Goal: Task Accomplishment & Management: Use online tool/utility

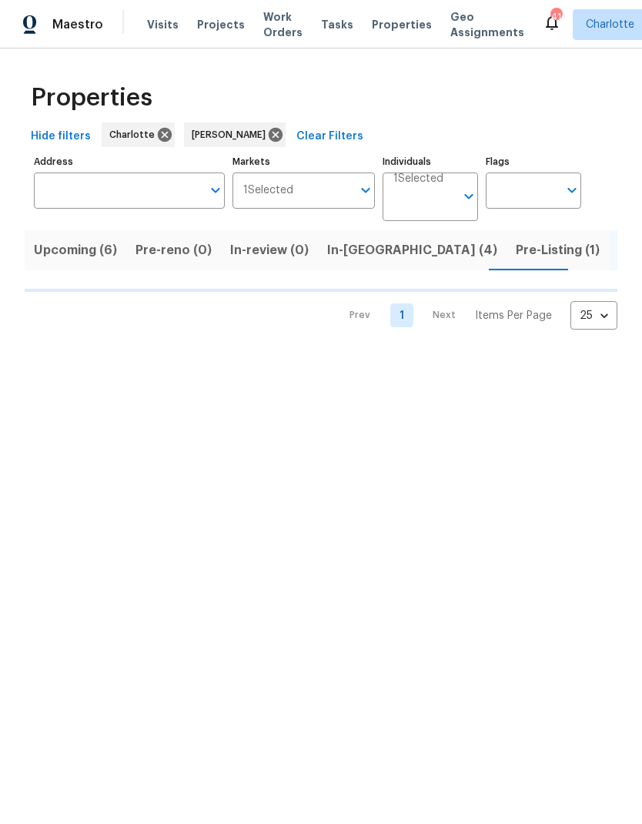
click at [516, 250] on span "Pre-Listing (1)" at bounding box center [558, 250] width 84 height 22
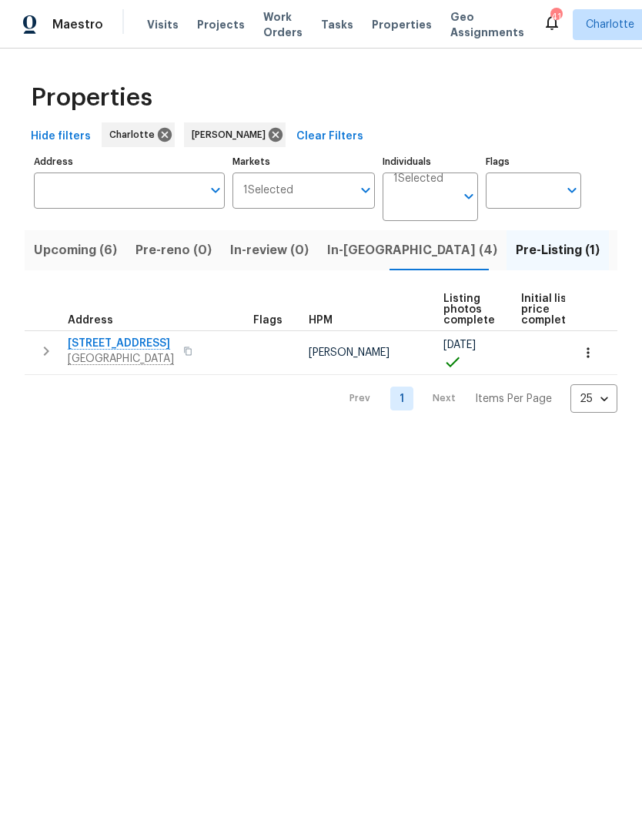
click at [618, 249] on span "Listed (19)" at bounding box center [650, 250] width 64 height 22
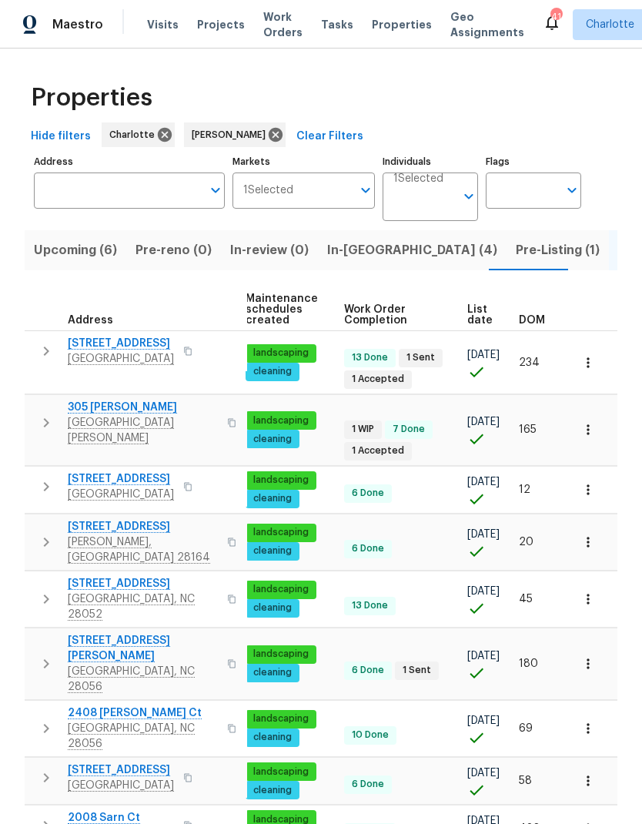
scroll to position [0, 224]
click at [527, 320] on span "DOM" at bounding box center [532, 320] width 26 height 11
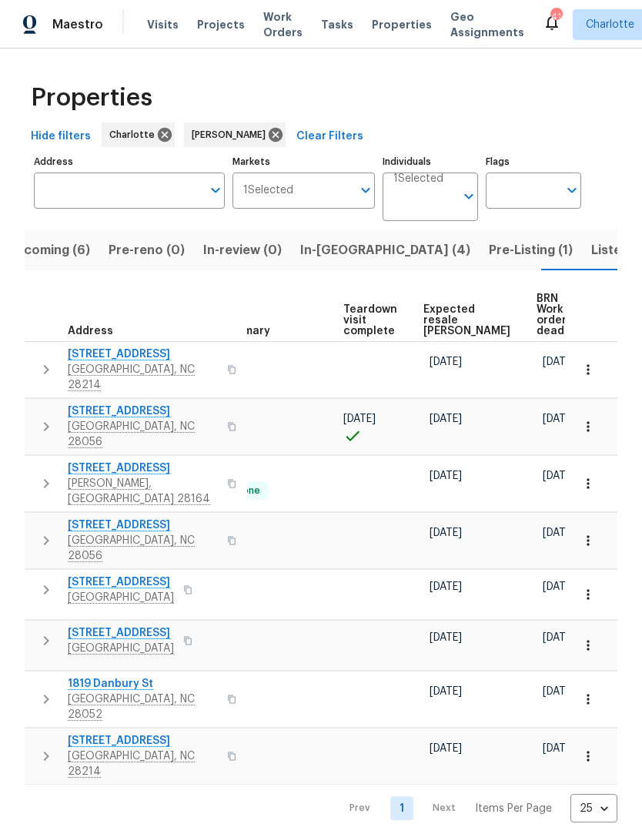
scroll to position [0, 336]
click at [433, 310] on span "Expected resale [PERSON_NAME]" at bounding box center [467, 320] width 87 height 32
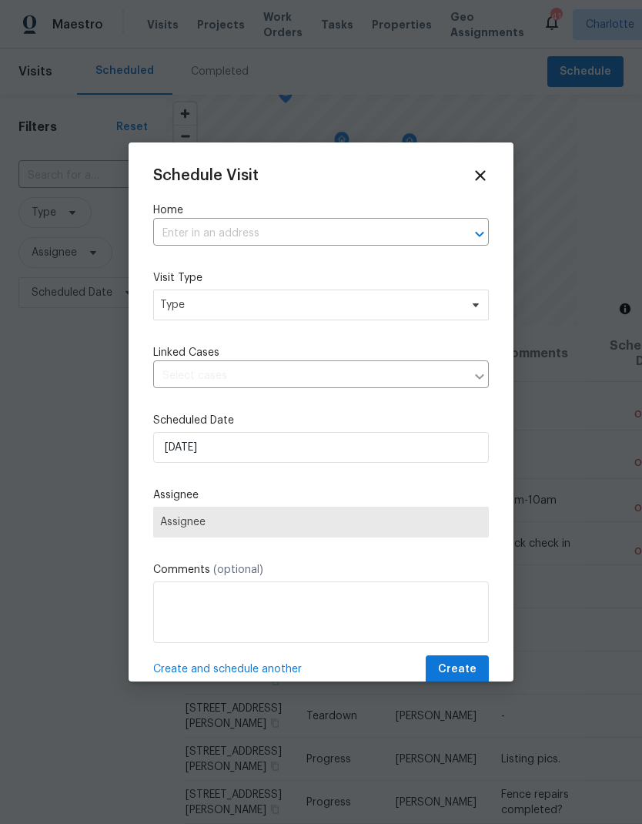
click at [182, 243] on input "text" at bounding box center [299, 234] width 293 height 24
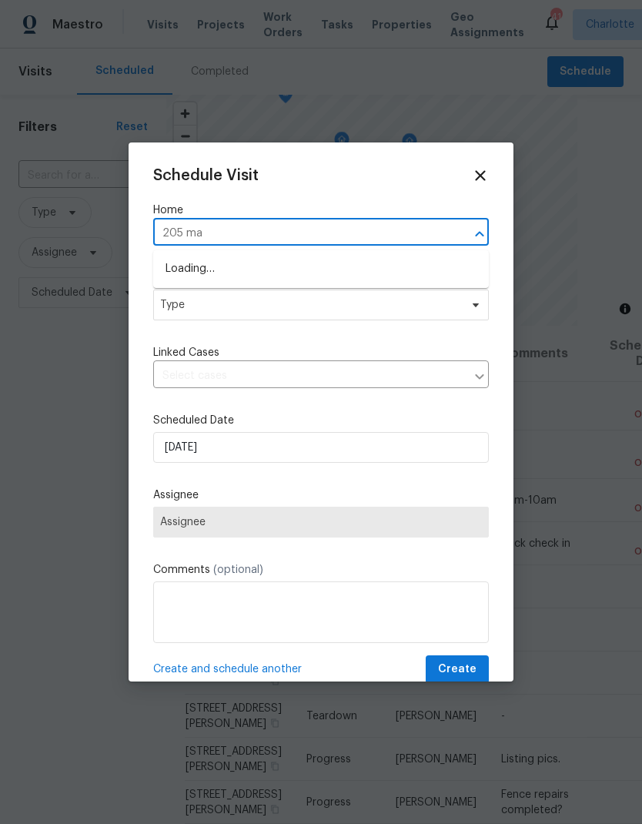
type input "205 mau"
click at [381, 262] on li "205 Mauney St, Mount Holly, NC 28120" at bounding box center [321, 269] width 336 height 26
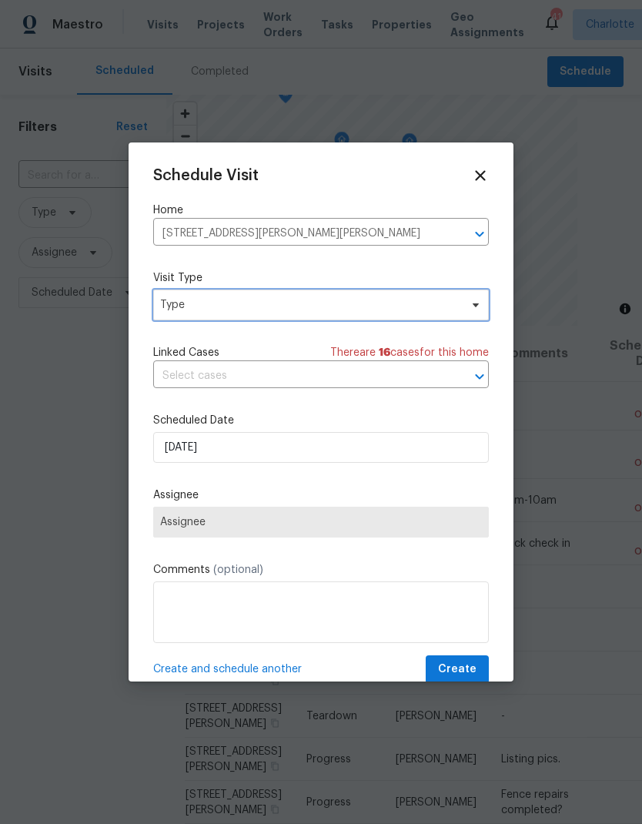
click at [473, 304] on icon at bounding box center [476, 305] width 12 height 12
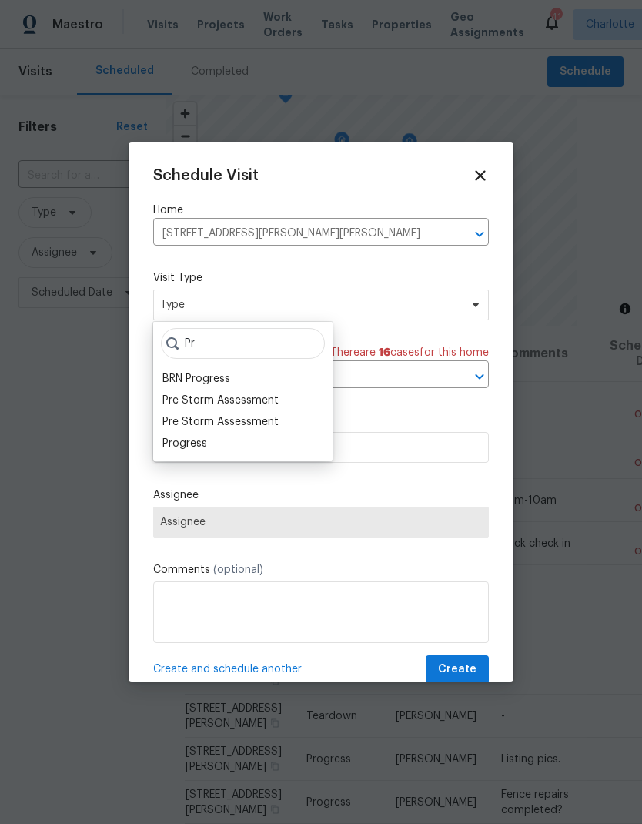
type input "P"
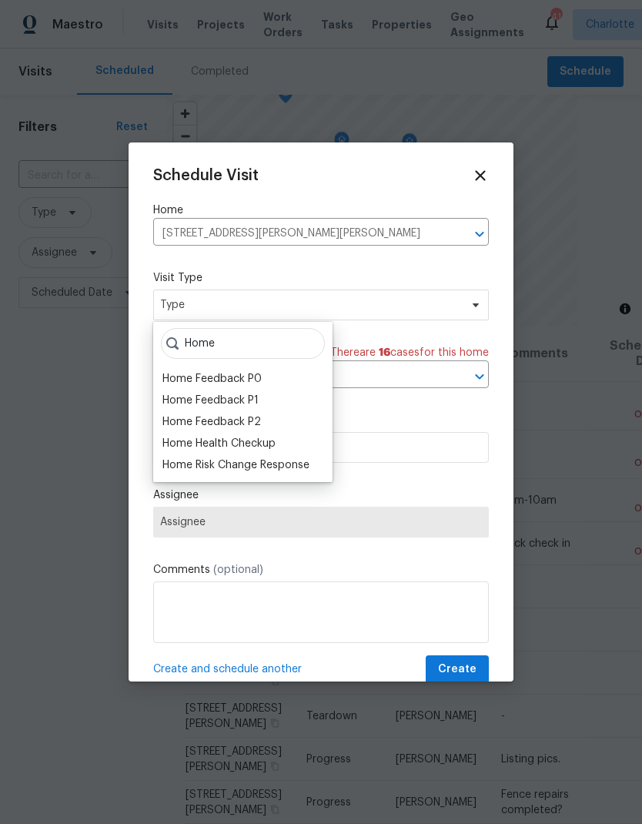
type input "Home"
click at [263, 445] on div "Home Health Checkup" at bounding box center [218, 443] width 113 height 15
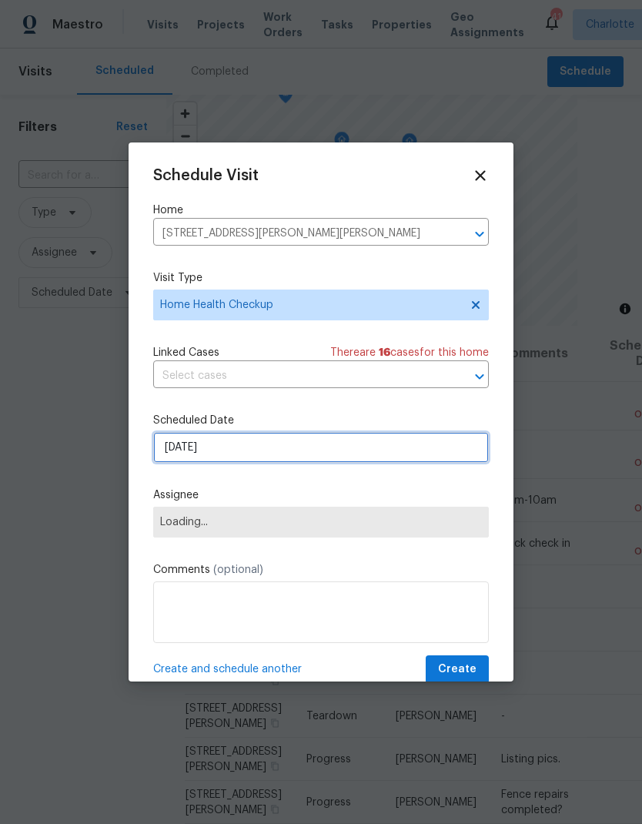
click at [370, 453] on input "9/22/2025" at bounding box center [321, 447] width 336 height 31
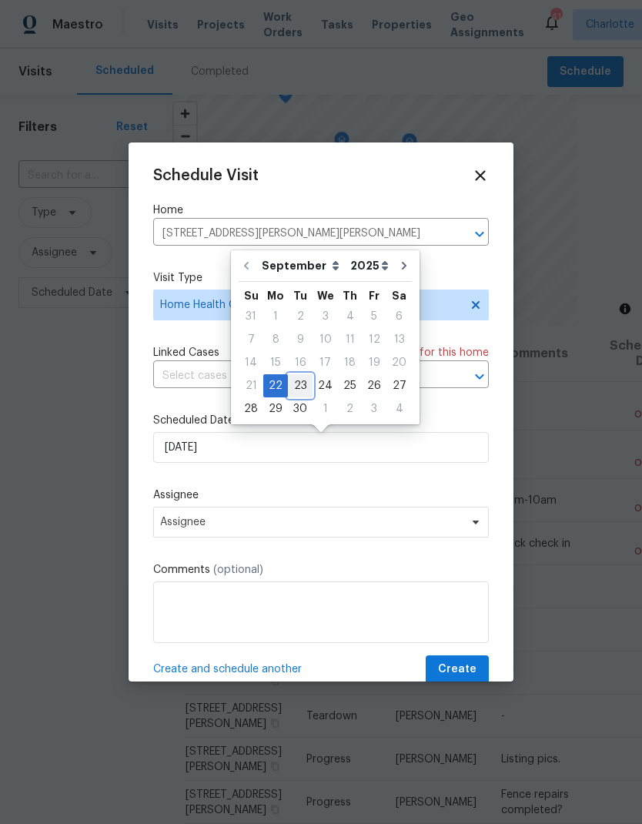
click at [300, 386] on div "23" at bounding box center [300, 386] width 25 height 22
type input "9/23/2025"
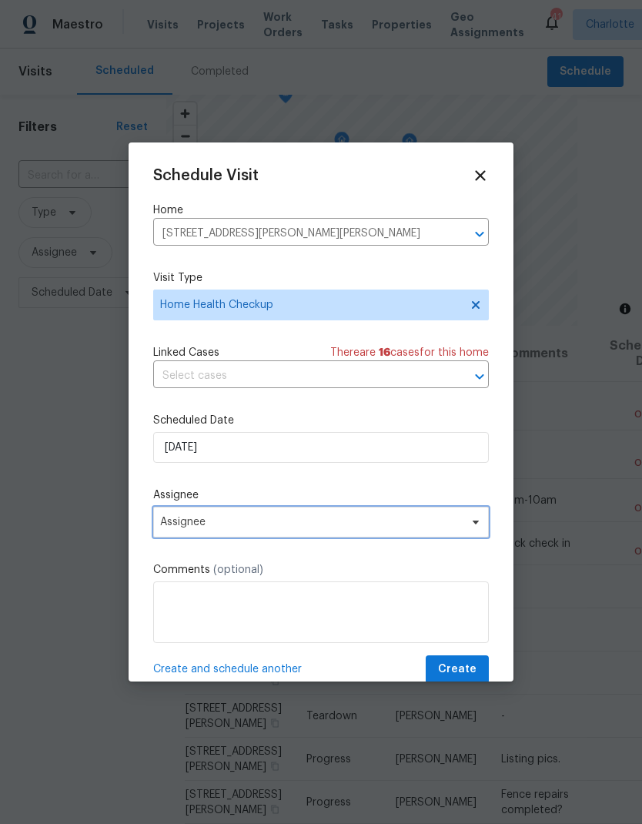
click at [468, 528] on span at bounding box center [473, 522] width 17 height 12
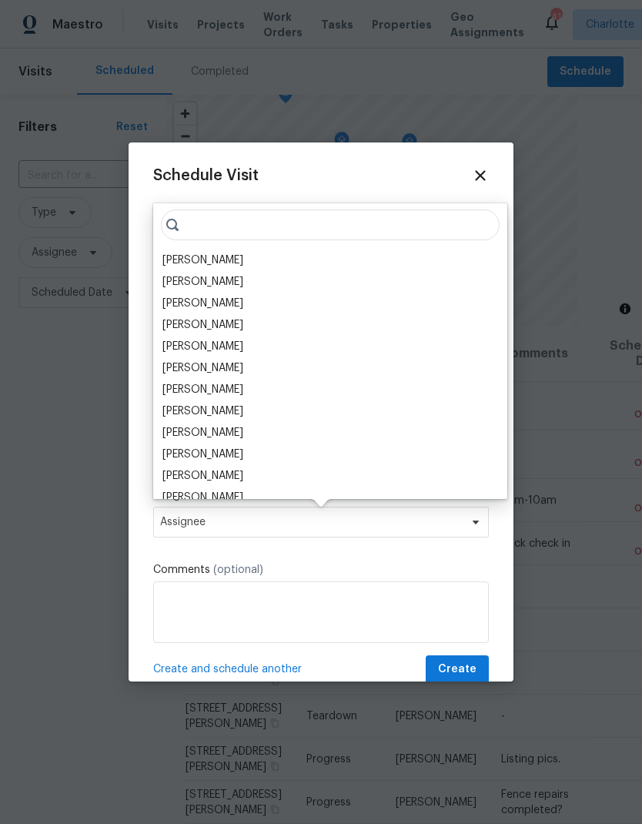
click at [175, 265] on div "[PERSON_NAME]" at bounding box center [202, 260] width 81 height 15
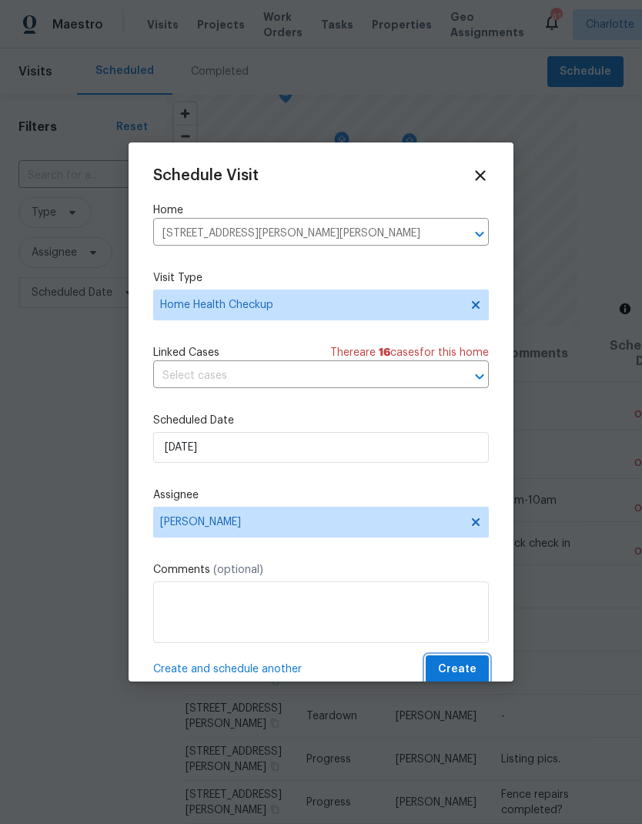
click at [465, 671] on span "Create" at bounding box center [457, 669] width 38 height 19
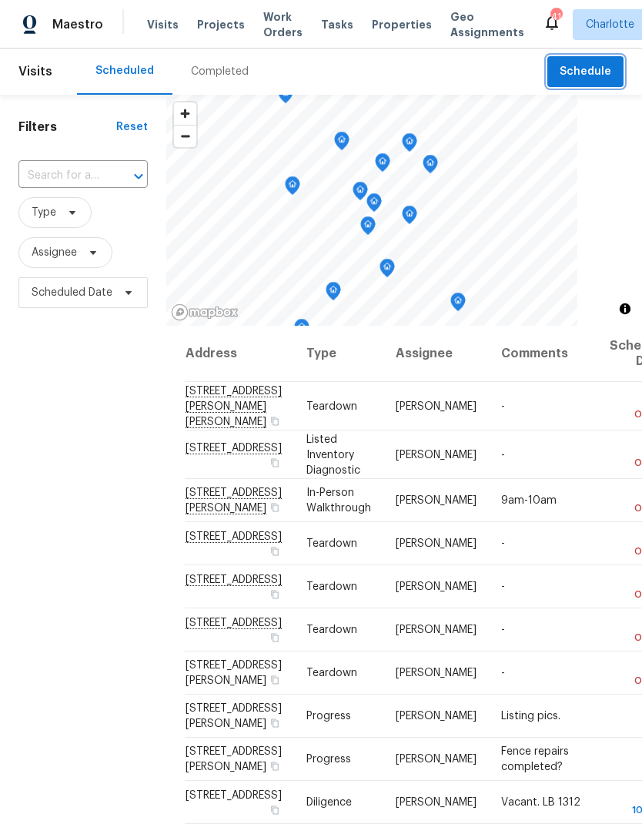
click at [598, 71] on span "Schedule" at bounding box center [586, 71] width 52 height 19
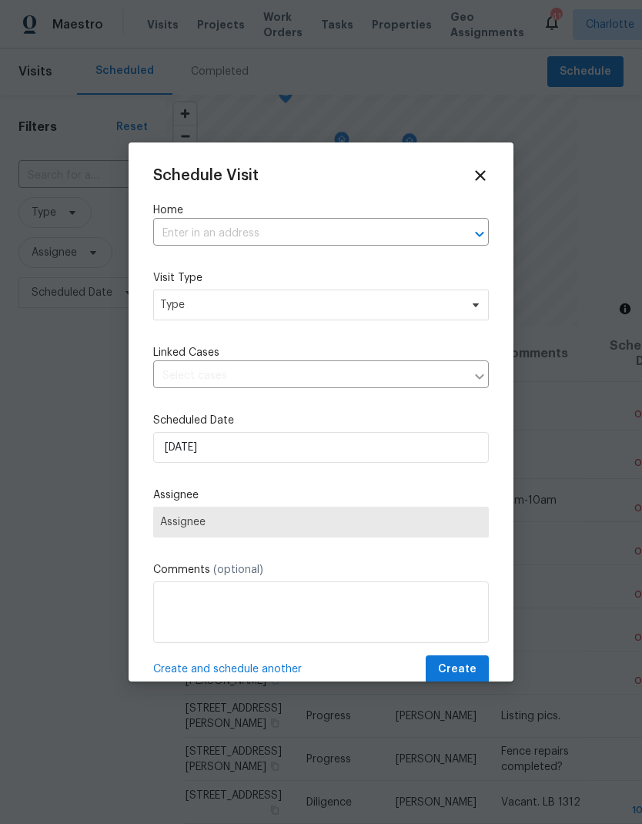
click at [480, 230] on icon "Open" at bounding box center [479, 234] width 18 height 18
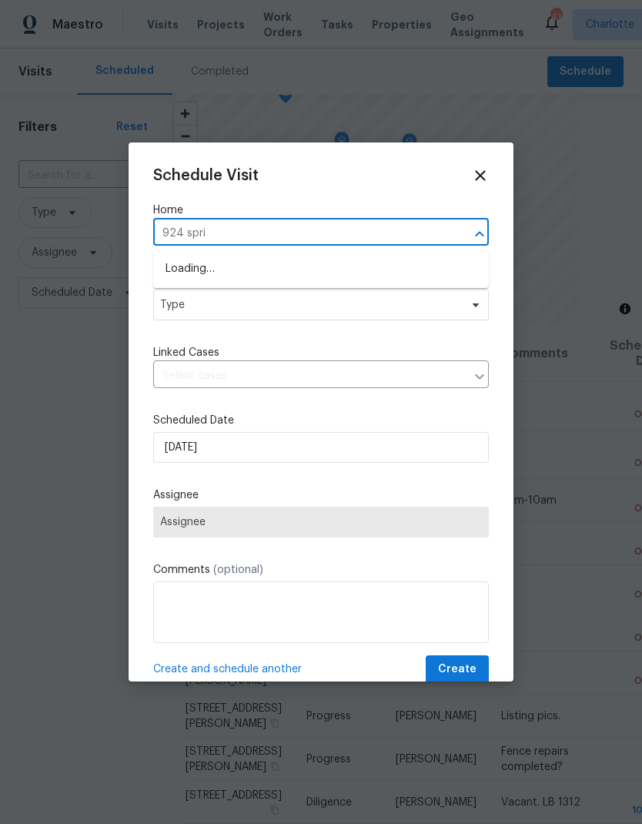
type input "924 sprin"
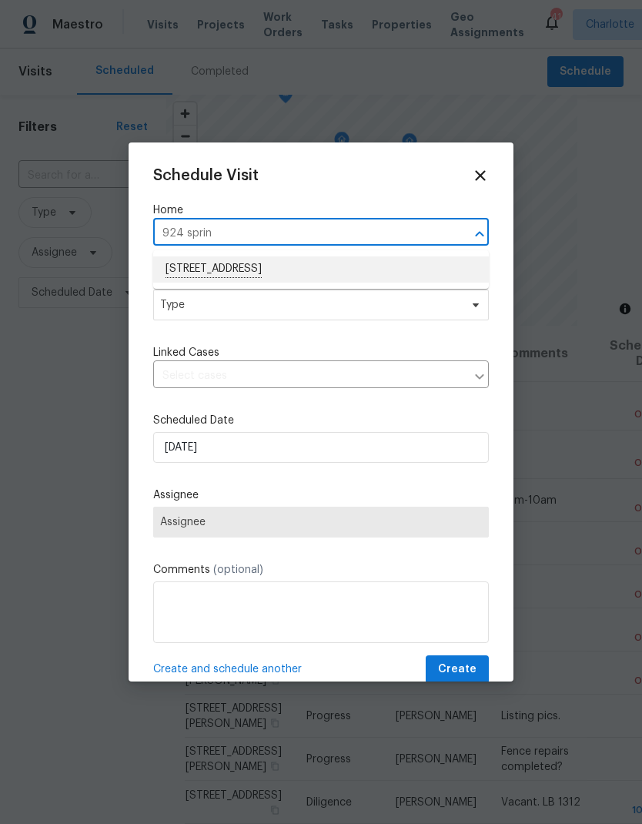
click at [197, 282] on li "924 Springdale Ln, Gastonia, NC 28052" at bounding box center [321, 269] width 336 height 26
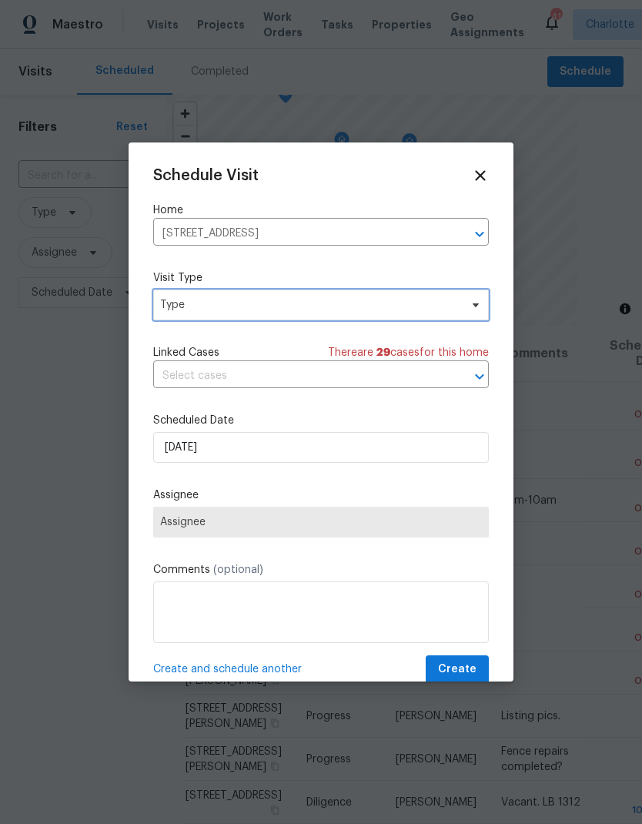
click at [164, 310] on span "Type" at bounding box center [310, 304] width 300 height 15
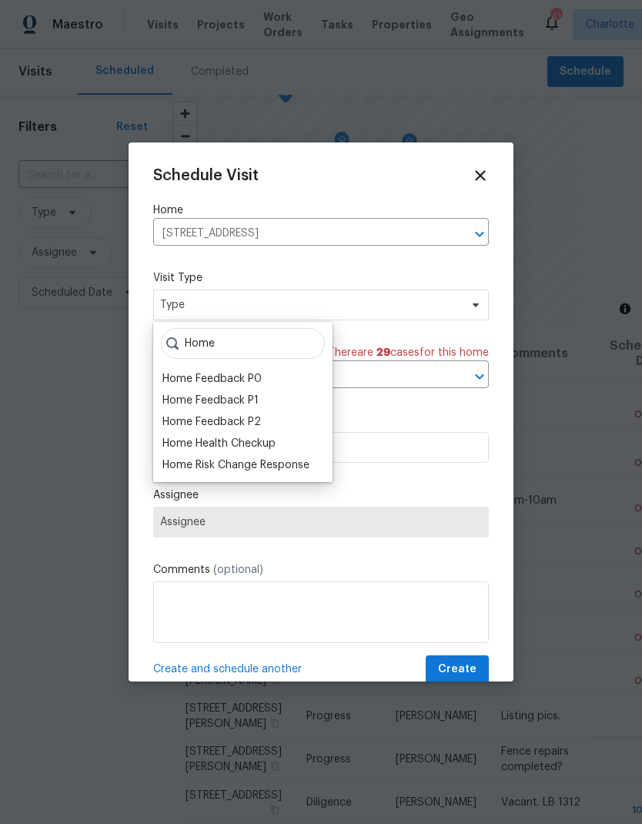
type input "Home"
click at [182, 447] on div "Home Health Checkup" at bounding box center [218, 443] width 113 height 15
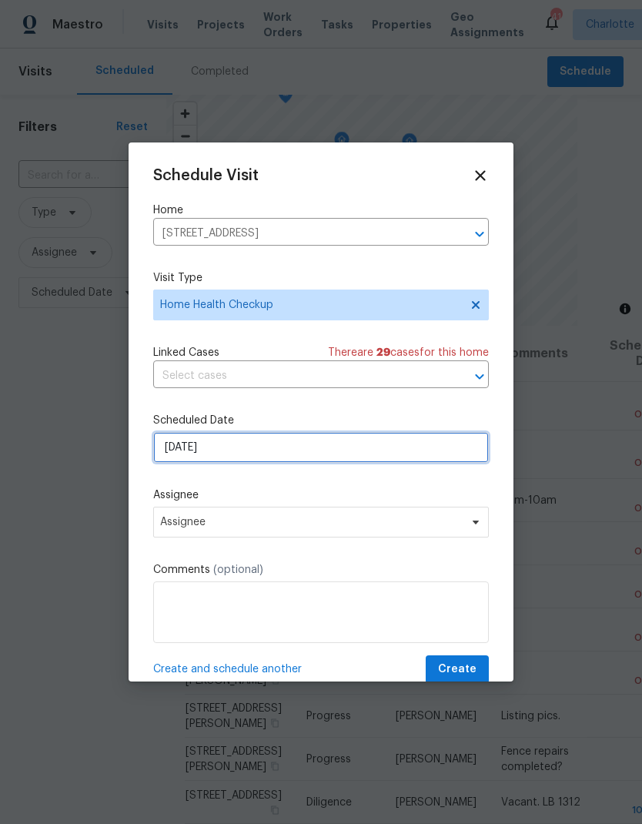
click at [166, 450] on input "9/22/2025" at bounding box center [321, 447] width 336 height 31
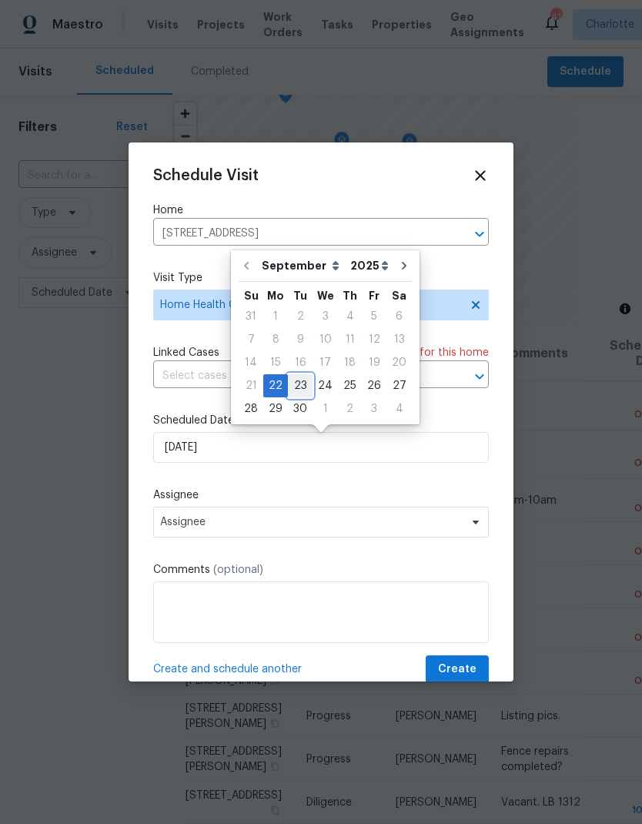
click at [295, 387] on div "23" at bounding box center [300, 386] width 25 height 22
type input "9/23/2025"
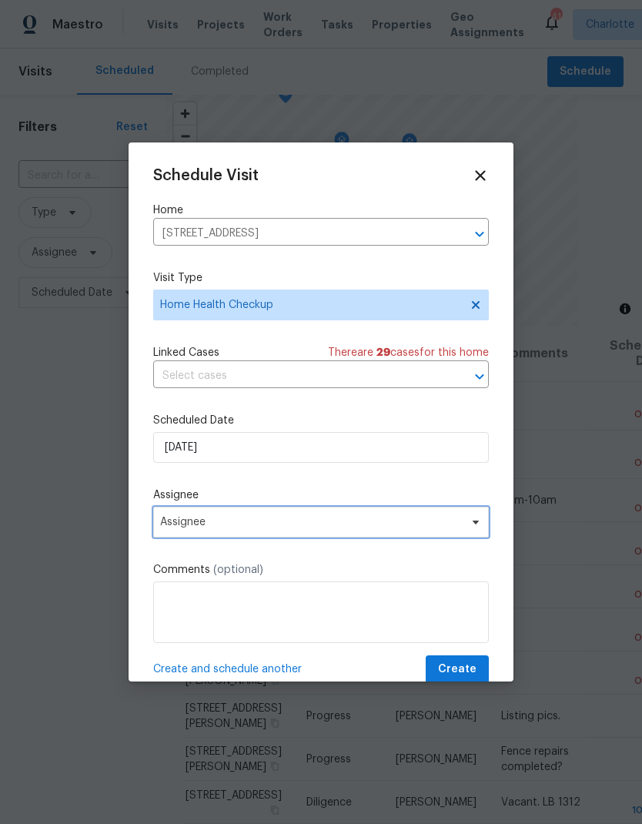
click at [170, 528] on span "Assignee" at bounding box center [311, 522] width 302 height 12
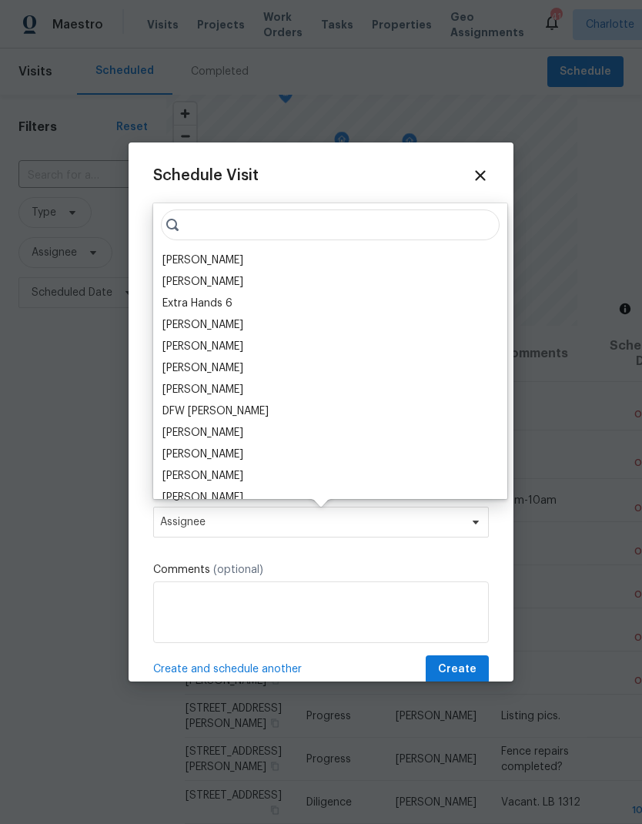
click at [172, 263] on div "[PERSON_NAME]" at bounding box center [202, 260] width 81 height 15
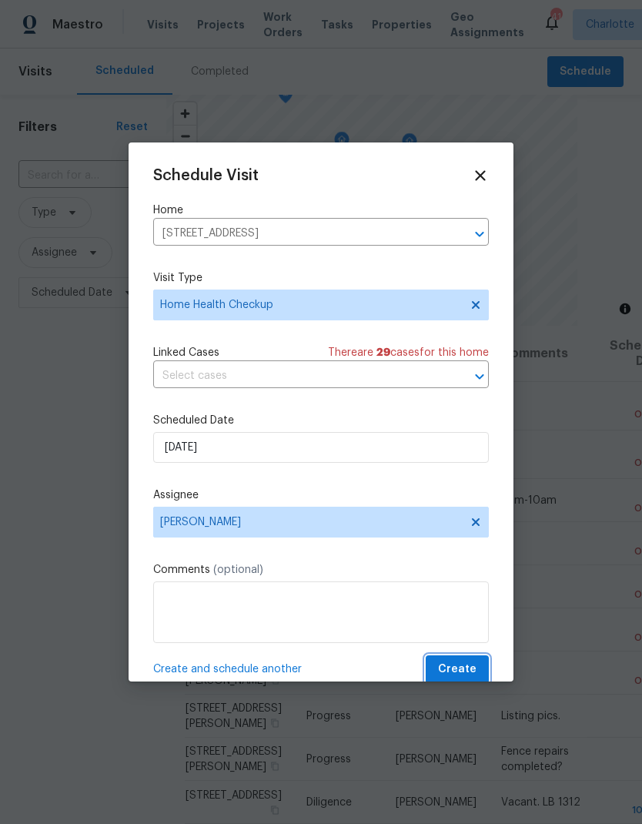
click at [457, 670] on span "Create" at bounding box center [457, 669] width 38 height 19
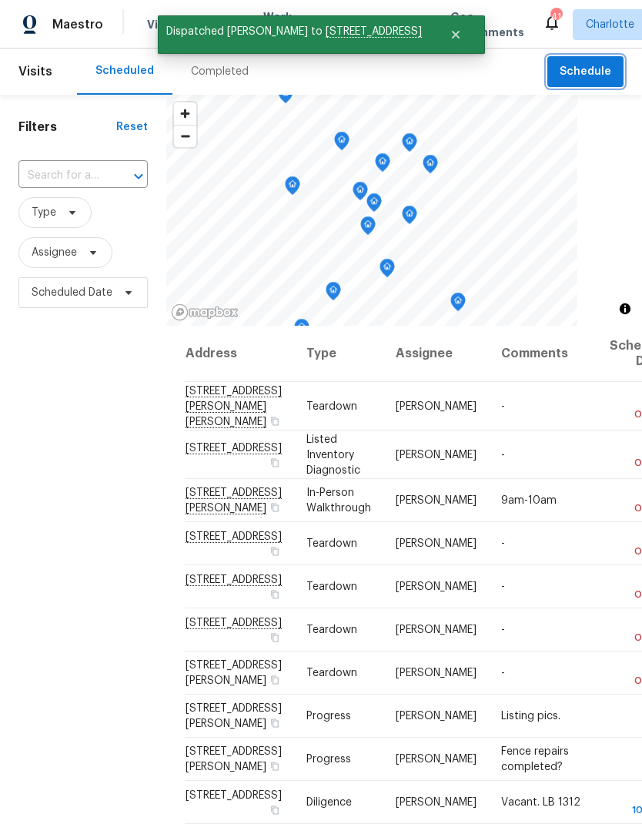
click at [594, 73] on span "Schedule" at bounding box center [586, 71] width 52 height 19
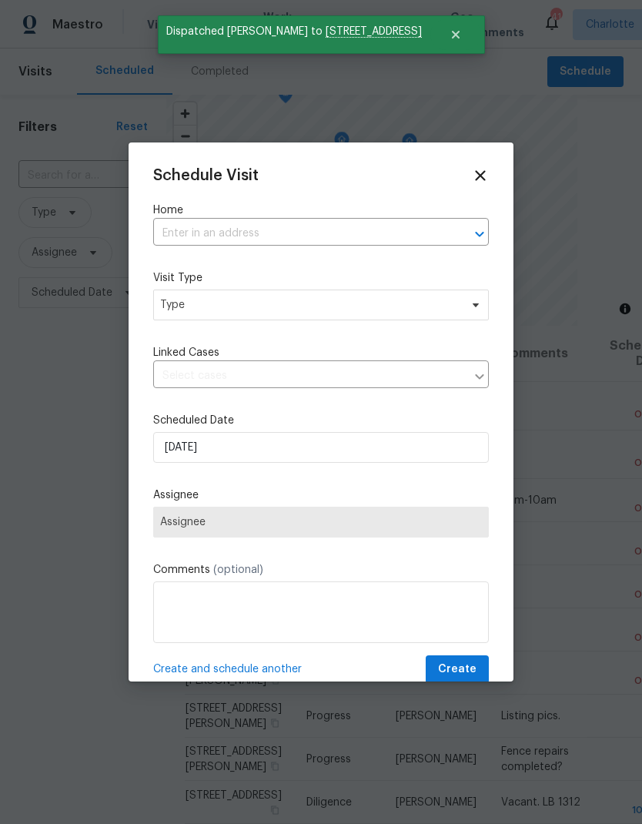
click at [474, 228] on icon "Open" at bounding box center [479, 234] width 18 height 18
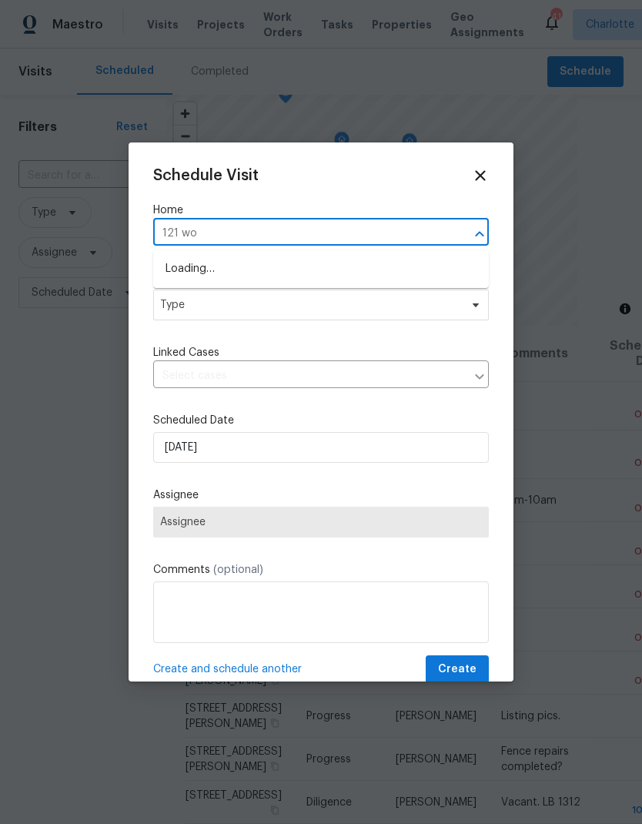
type input "121 woo"
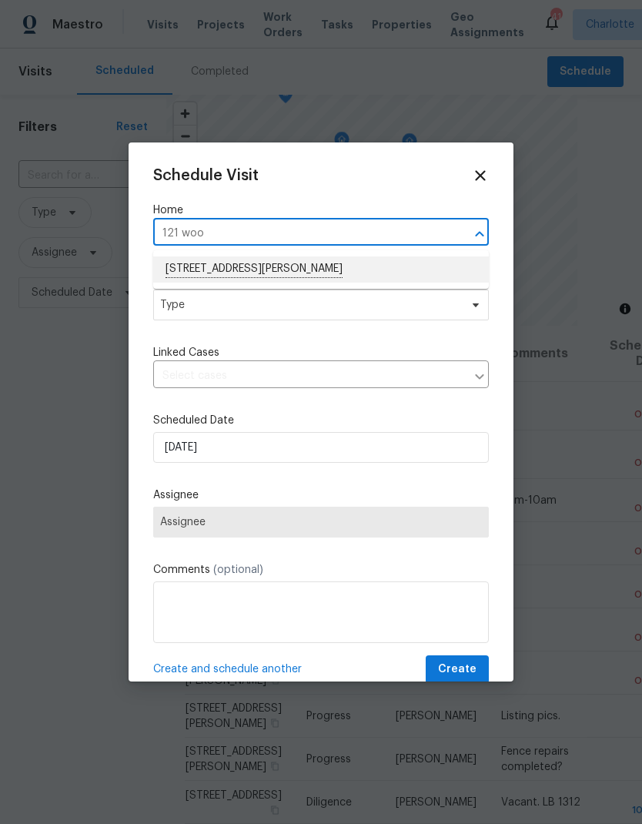
click at [196, 260] on li "121 Woodbridge Cir, Mount Holly, NC 28120" at bounding box center [321, 269] width 336 height 26
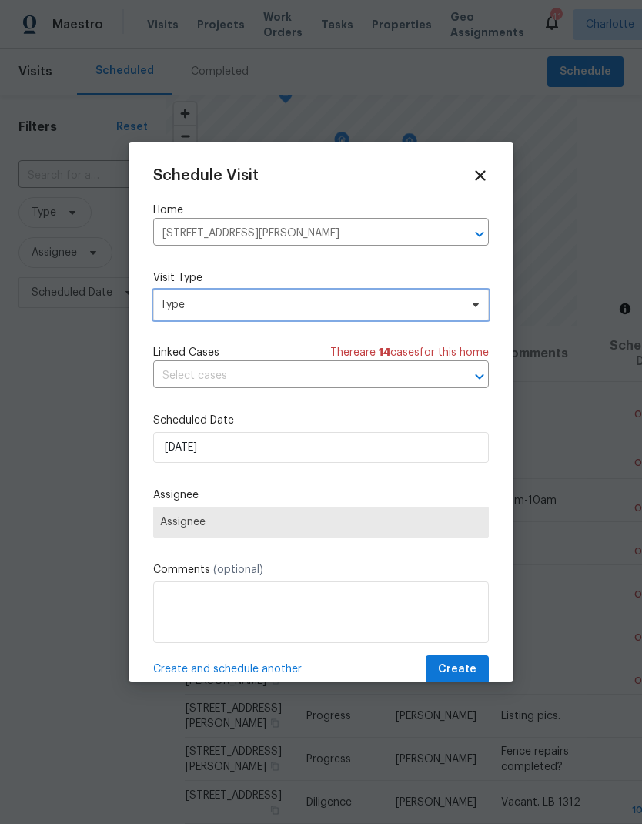
click at [172, 310] on span "Type" at bounding box center [310, 304] width 300 height 15
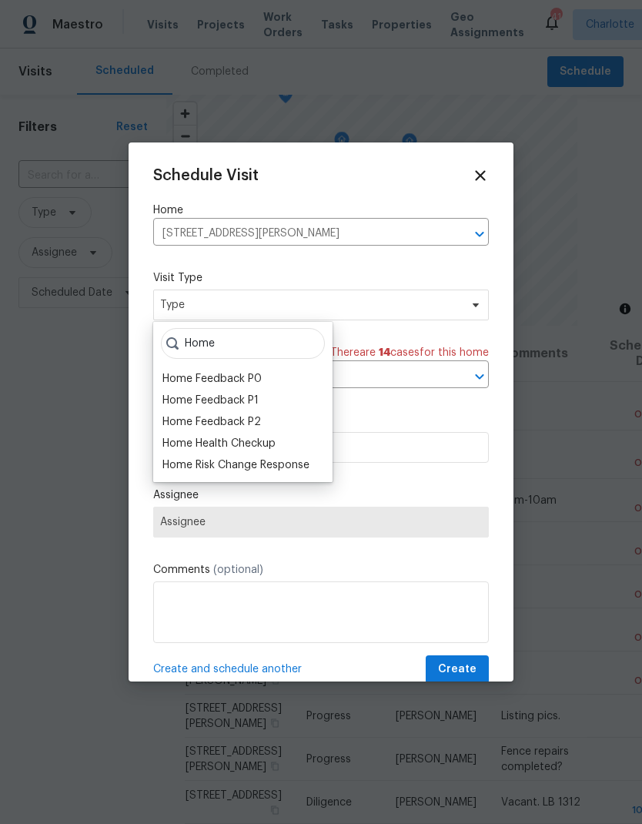
type input "Home"
click at [188, 447] on div "Home Health Checkup" at bounding box center [218, 443] width 113 height 15
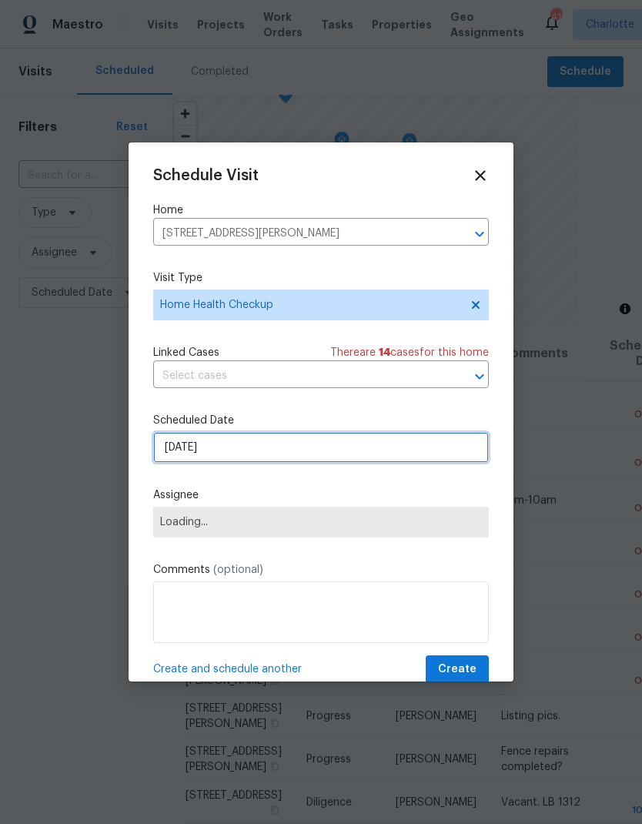
click at [172, 458] on input "9/22/2025" at bounding box center [321, 447] width 336 height 31
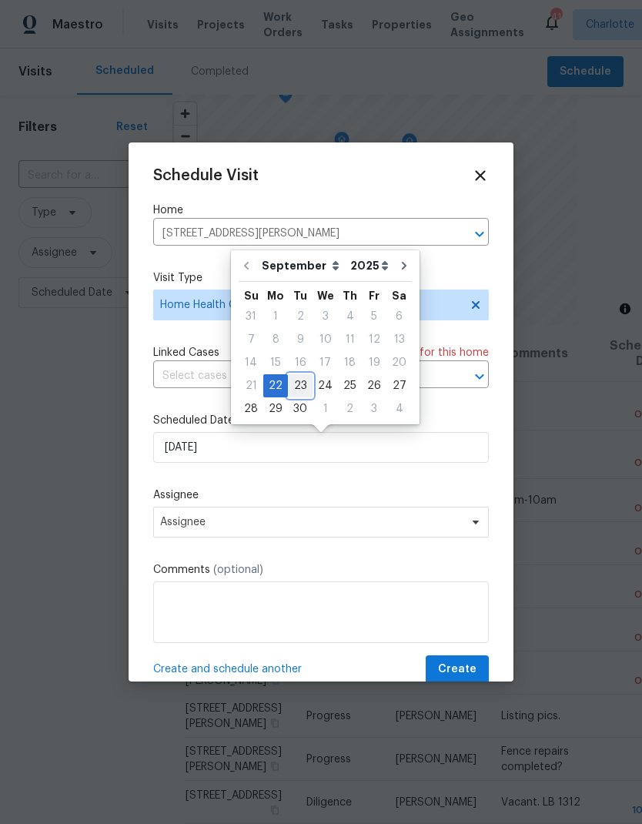
click at [297, 387] on div "23" at bounding box center [300, 386] width 25 height 22
type input "9/23/2025"
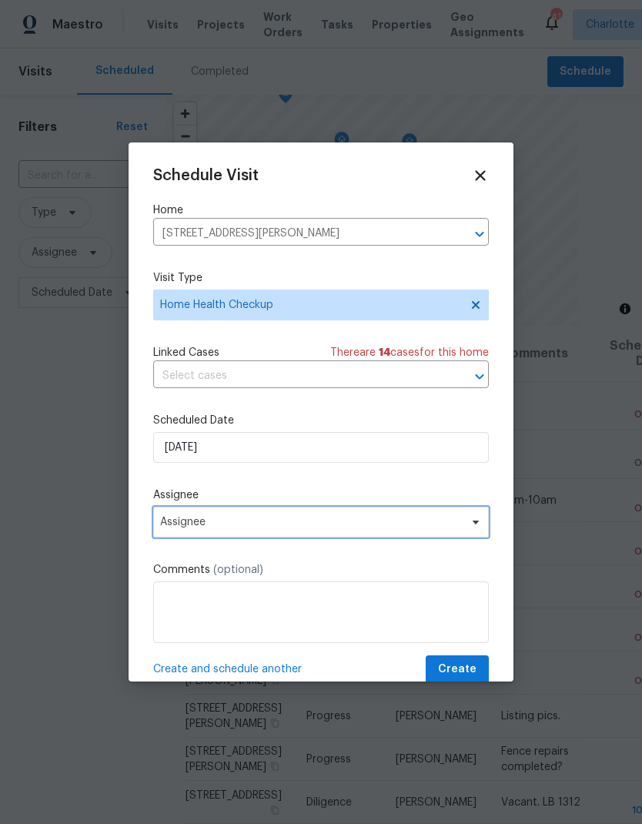
click at [163, 534] on span "Assignee" at bounding box center [321, 522] width 336 height 31
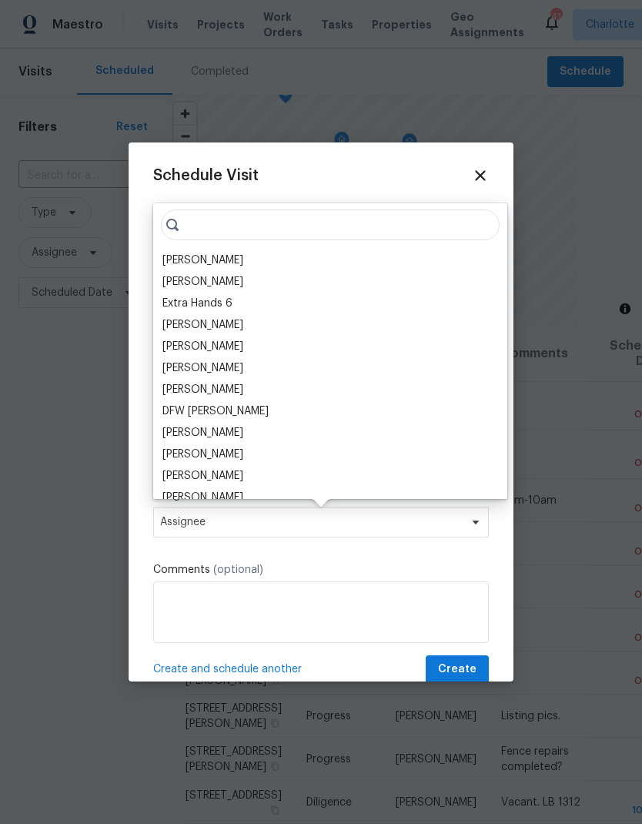
click at [175, 264] on div "[PERSON_NAME]" at bounding box center [202, 260] width 81 height 15
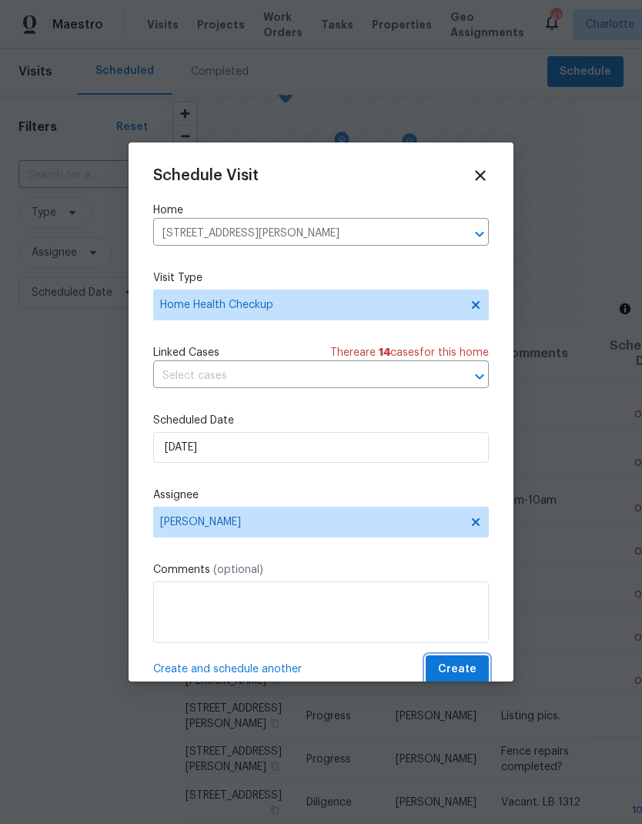
click at [458, 674] on span "Create" at bounding box center [457, 669] width 38 height 19
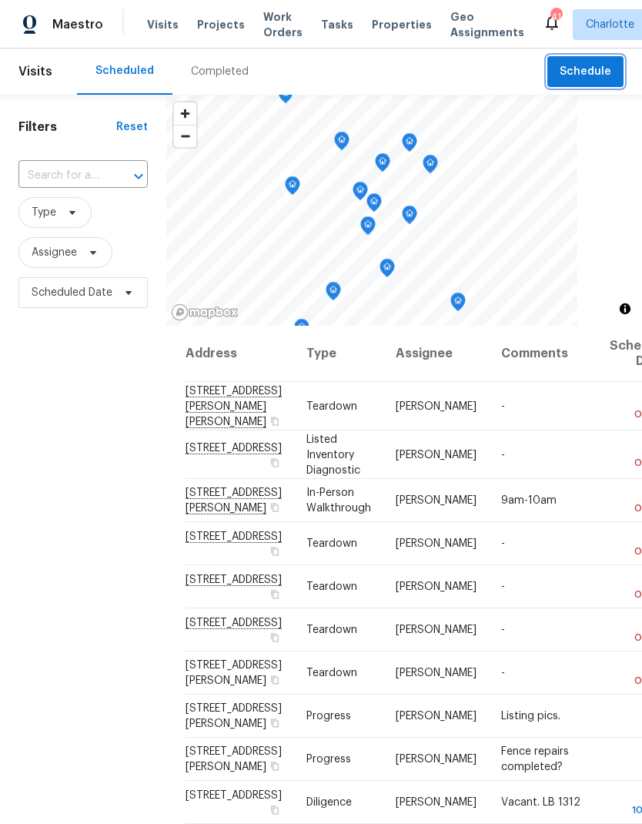
click at [610, 69] on span "Schedule" at bounding box center [586, 71] width 52 height 19
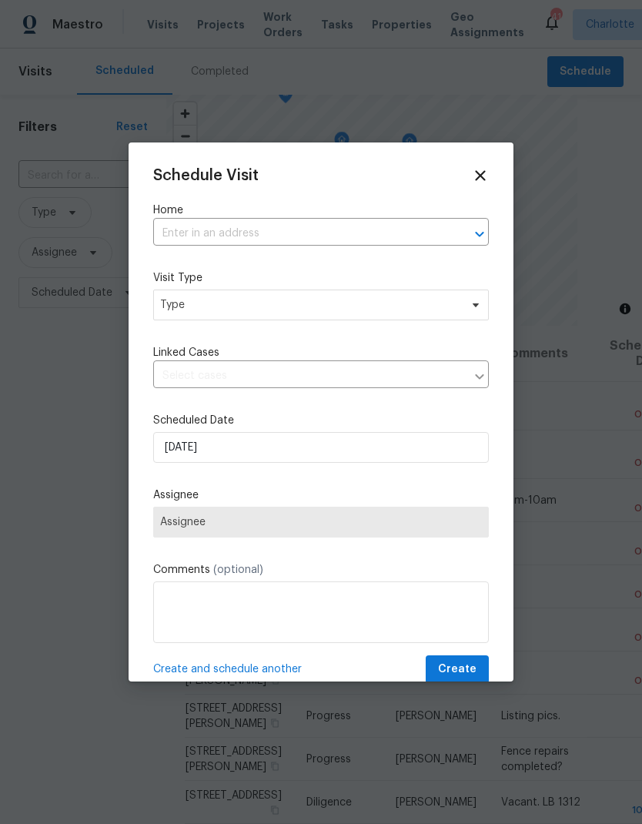
click at [483, 230] on icon "Open" at bounding box center [479, 234] width 18 height 18
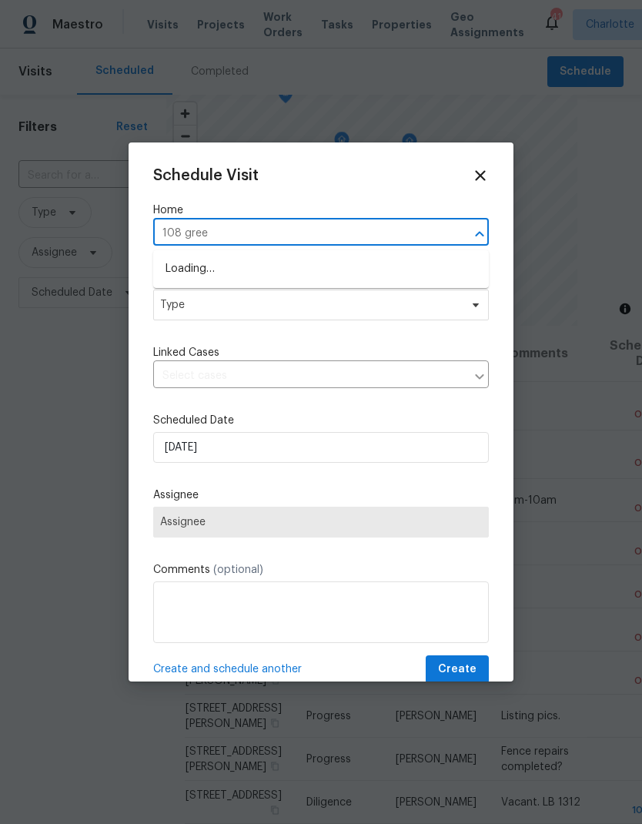
type input "108 green"
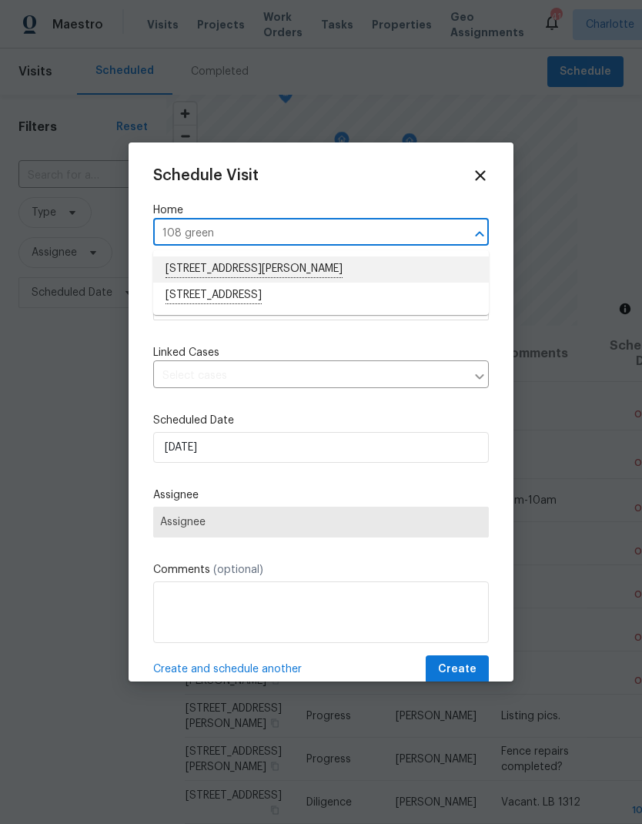
click at [387, 265] on li "108 Greenway View Ct, Mount Holly, NC 28120" at bounding box center [321, 269] width 336 height 26
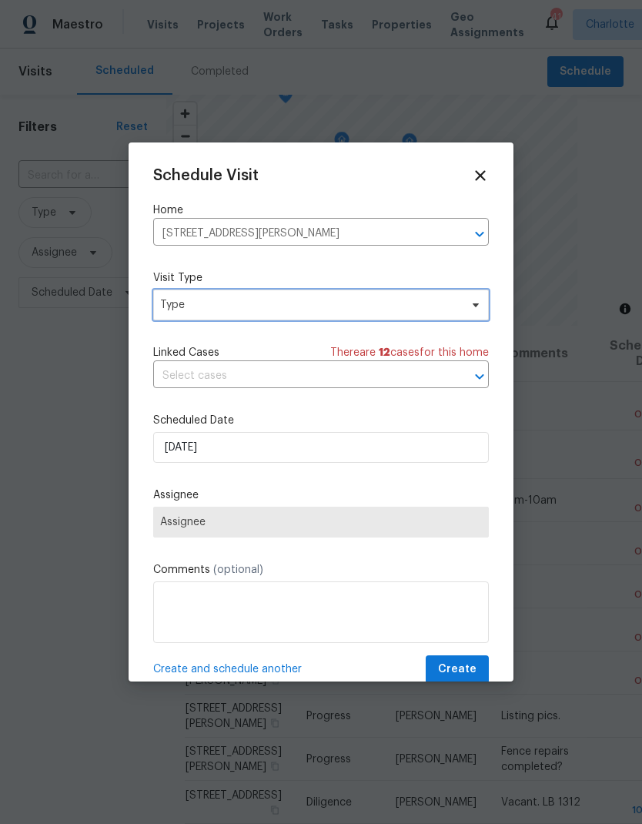
click at [474, 303] on icon at bounding box center [476, 305] width 12 height 12
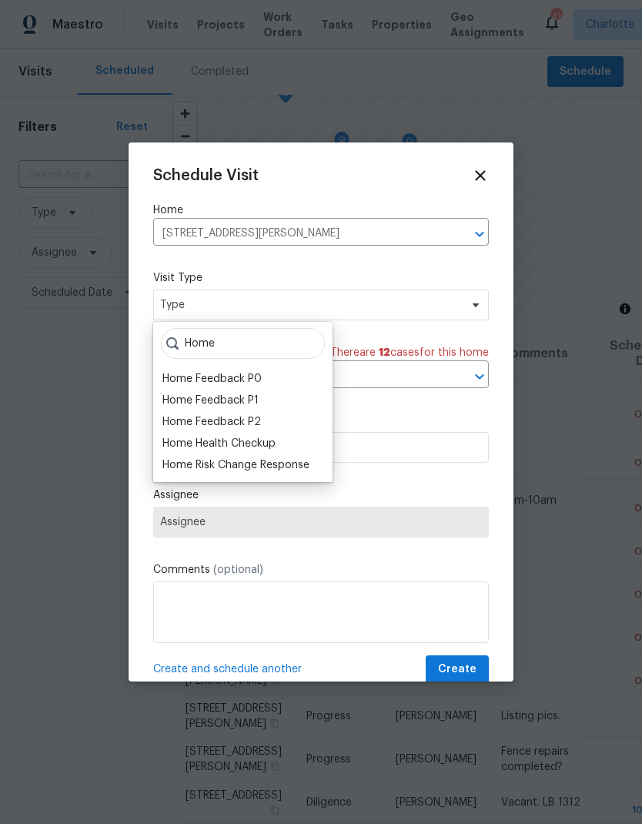
type input "Home"
click at [244, 444] on div "Home Health Checkup" at bounding box center [218, 443] width 113 height 15
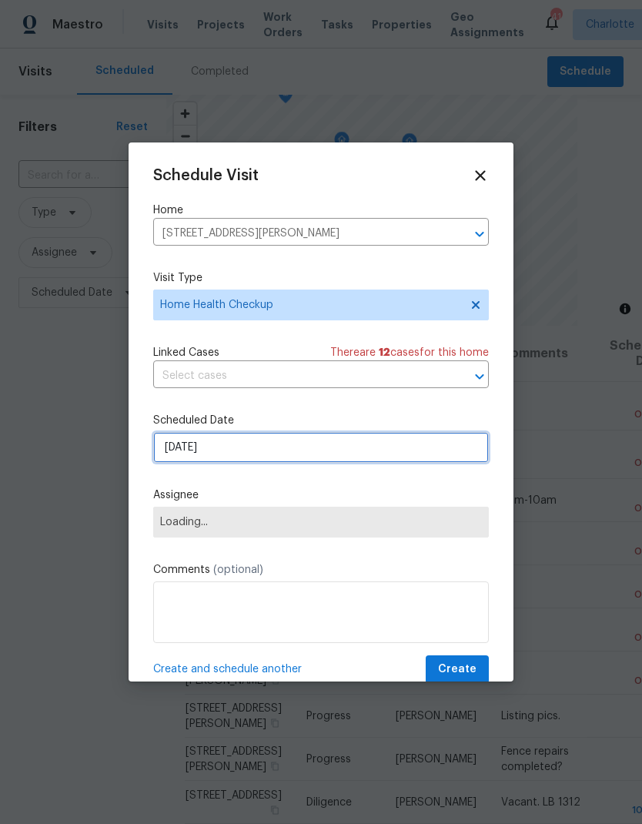
click at [391, 445] on input "9/22/2025" at bounding box center [321, 447] width 336 height 31
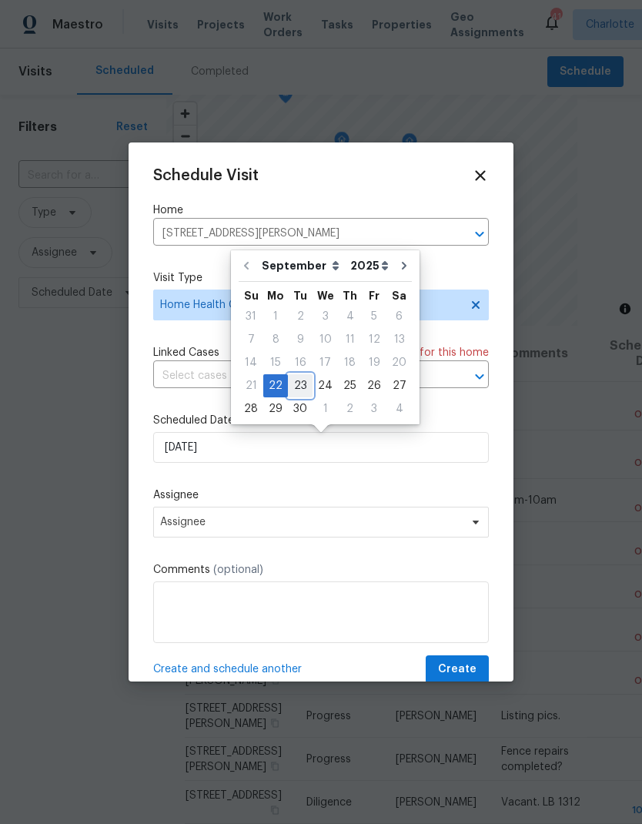
click at [303, 383] on div "23" at bounding box center [300, 386] width 25 height 22
type input "9/23/2025"
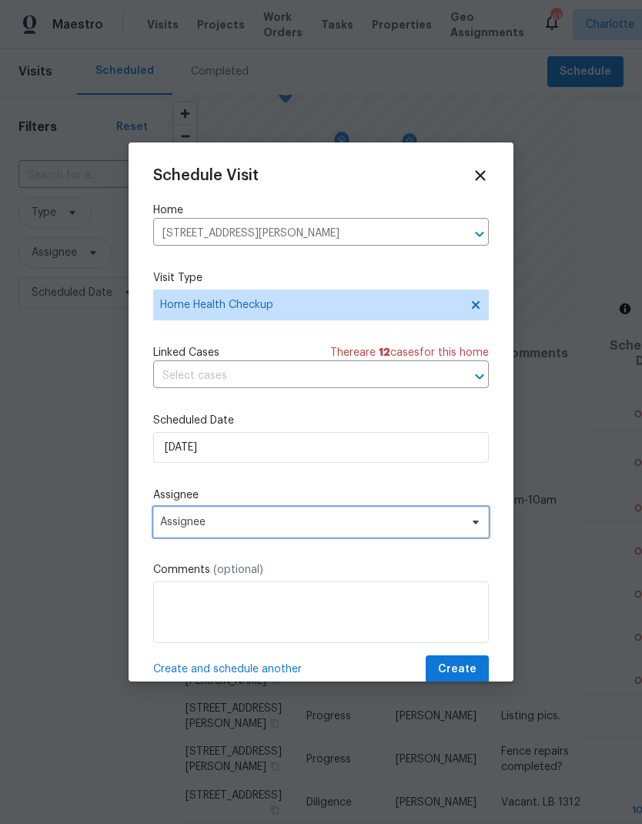
click at [389, 528] on span "Assignee" at bounding box center [311, 522] width 302 height 12
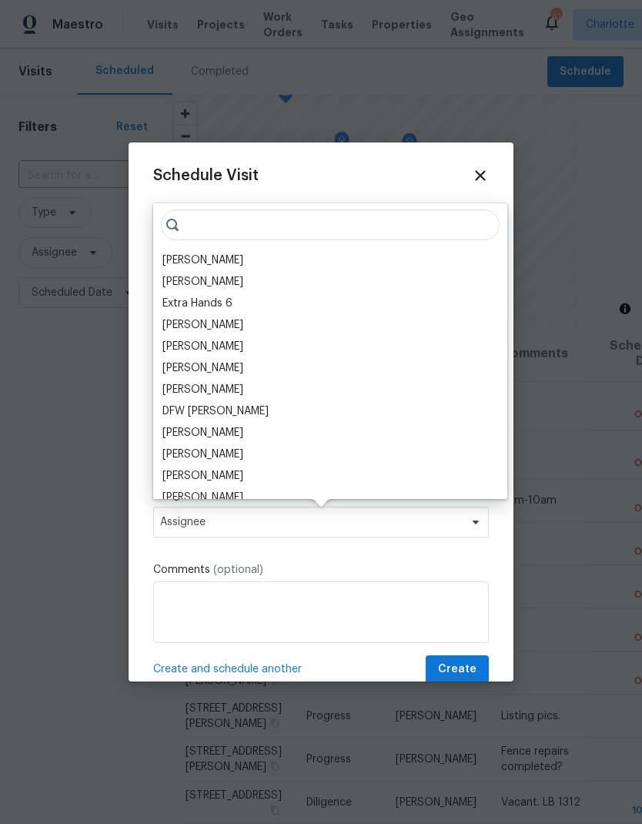
click at [209, 254] on div "[PERSON_NAME]" at bounding box center [202, 260] width 81 height 15
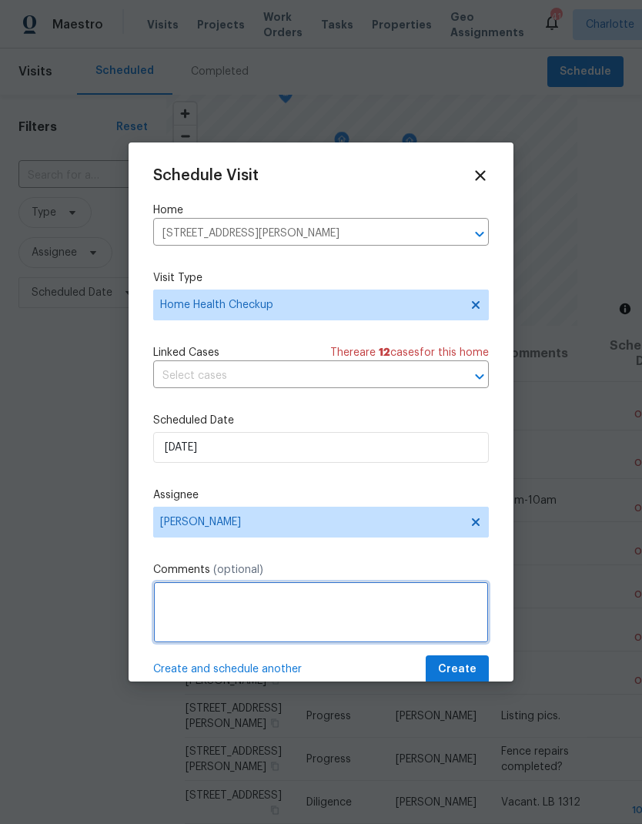
click at [387, 607] on textarea at bounding box center [321, 612] width 336 height 62
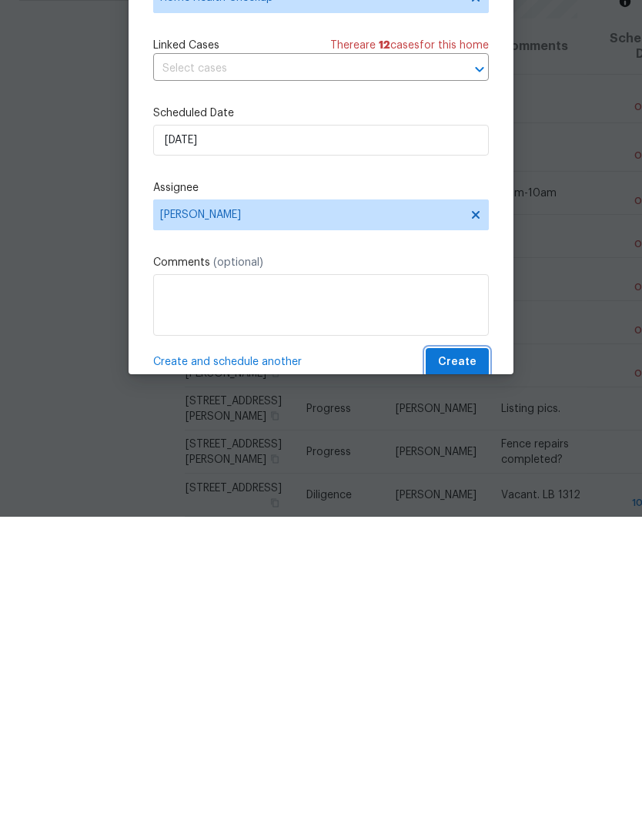
click at [467, 660] on span "Create" at bounding box center [457, 669] width 38 height 19
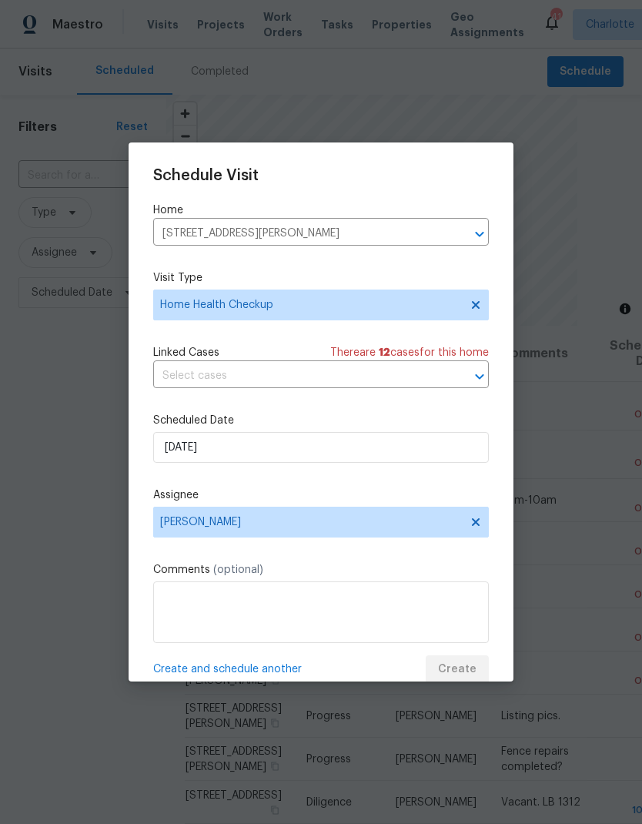
scroll to position [0, 0]
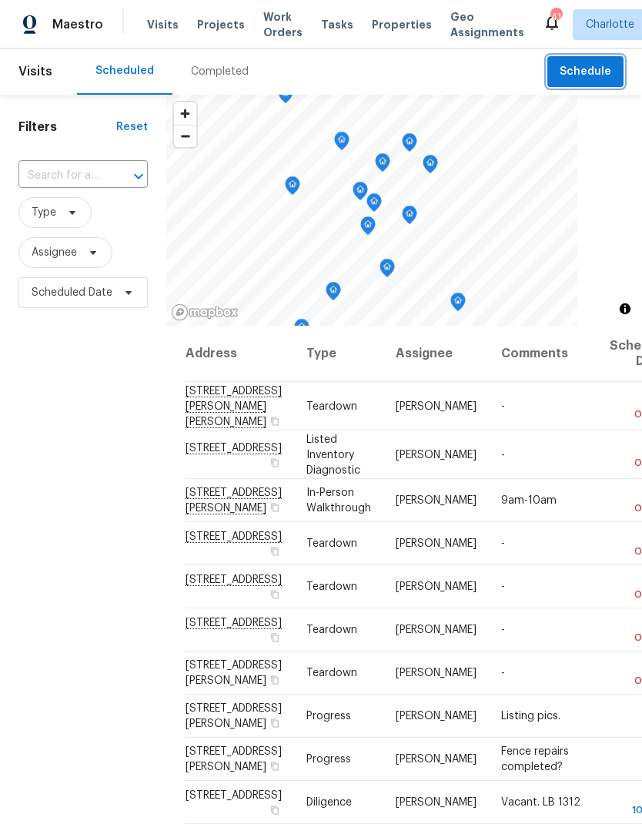
click at [601, 71] on span "Schedule" at bounding box center [586, 71] width 52 height 19
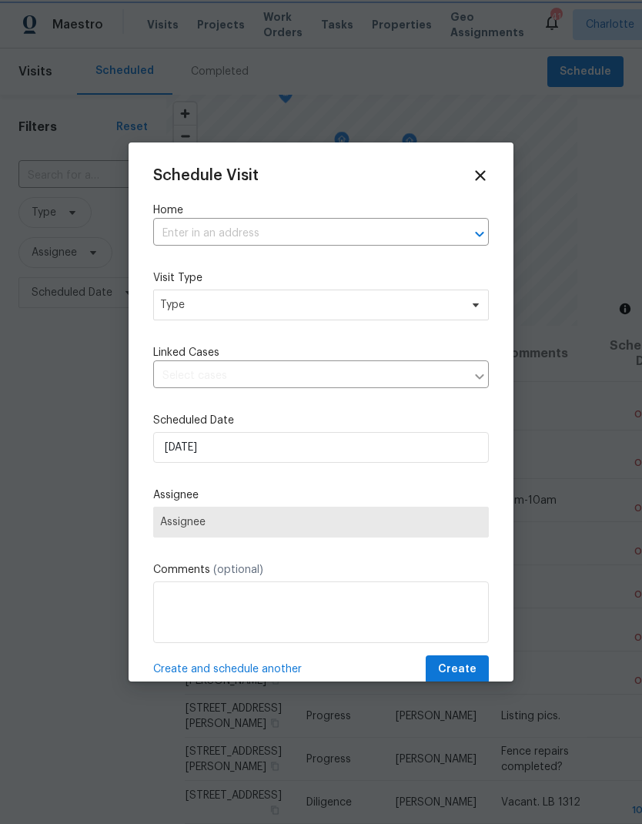
click at [470, 226] on icon "Open" at bounding box center [479, 234] width 18 height 18
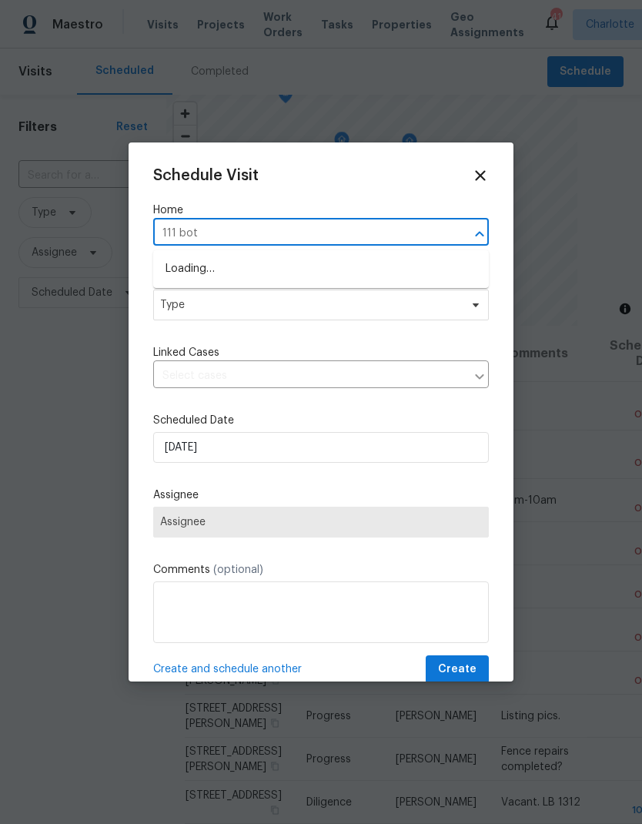
type input "111 bott"
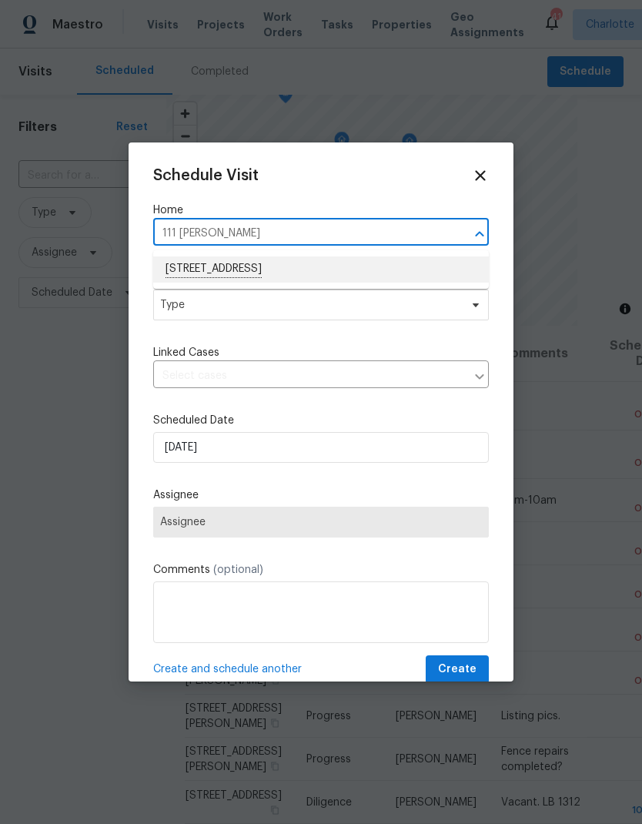
click at [198, 268] on li "111 Bottom Rd, Kings Mountain, NC 28086" at bounding box center [321, 269] width 336 height 26
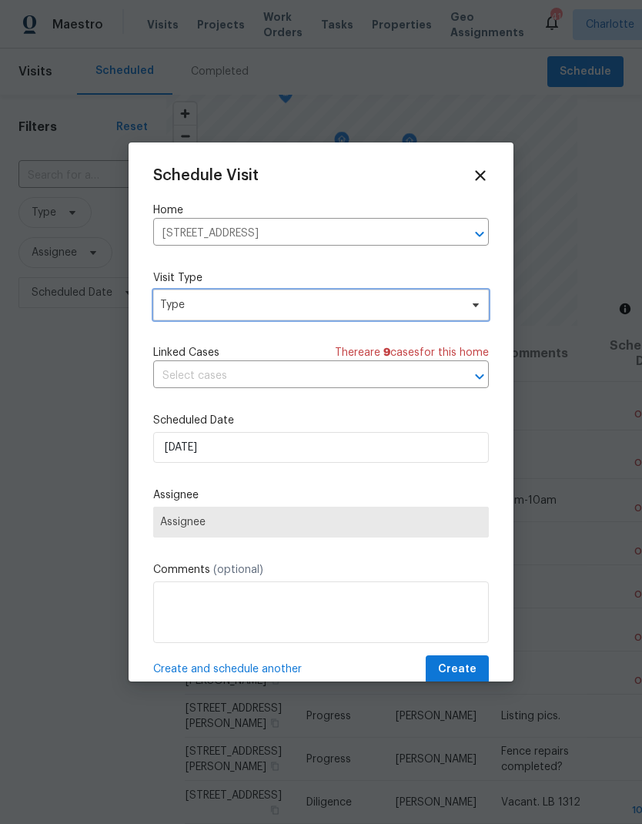
click at [172, 312] on span "Type" at bounding box center [310, 304] width 300 height 15
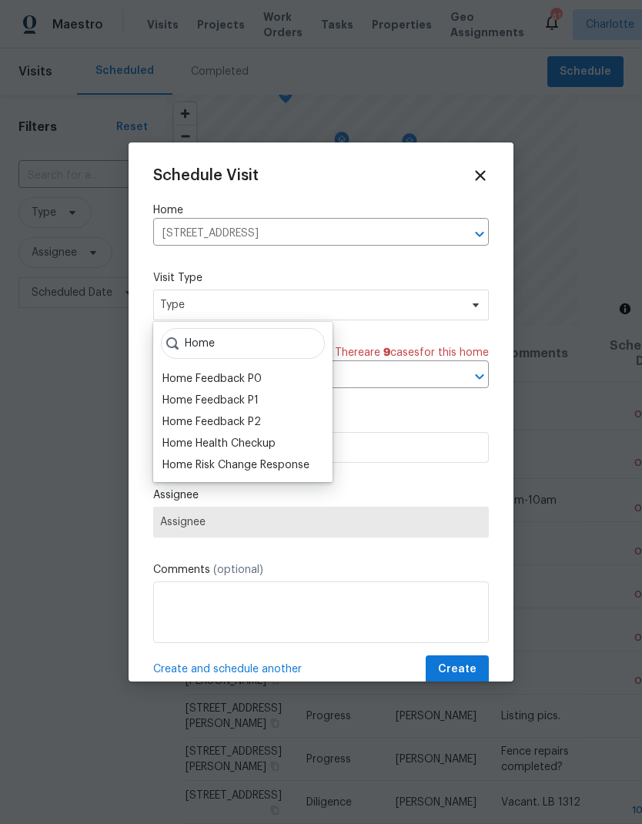
type input "Home"
click at [196, 449] on div "Home Health Checkup" at bounding box center [218, 443] width 113 height 15
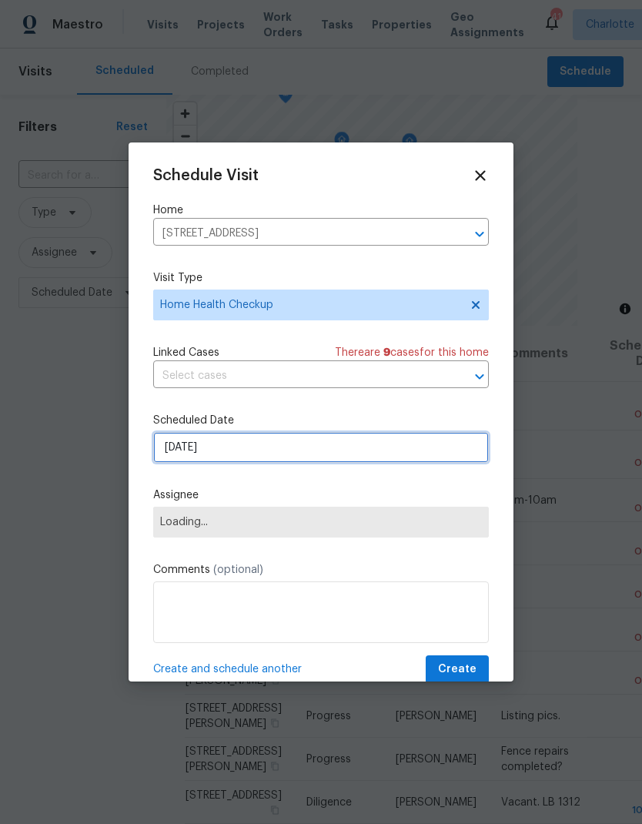
click at [174, 457] on input "9/22/2025" at bounding box center [321, 447] width 336 height 31
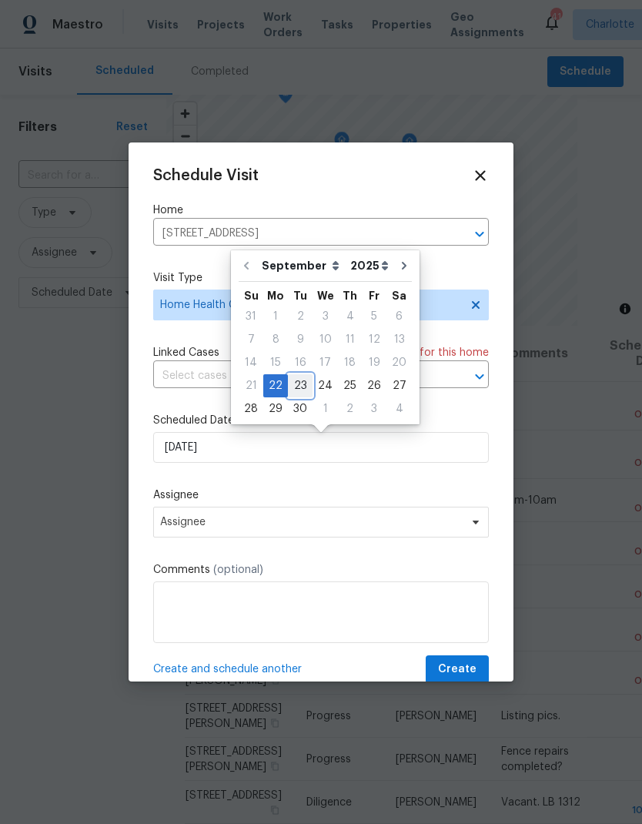
click at [295, 385] on div "23" at bounding box center [300, 386] width 25 height 22
type input "9/23/2025"
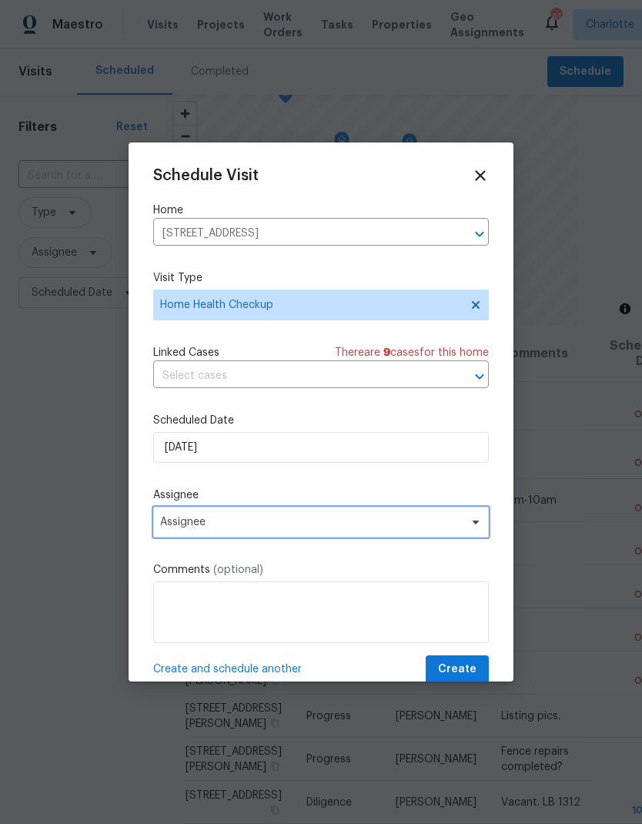
click at [176, 532] on span "Assignee" at bounding box center [321, 522] width 336 height 31
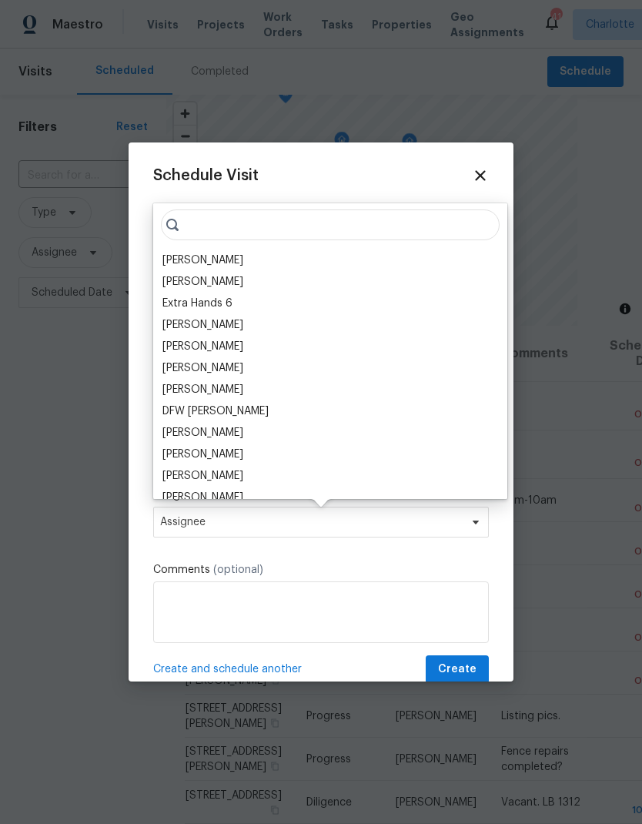
click at [178, 259] on div "[PERSON_NAME]" at bounding box center [202, 260] width 81 height 15
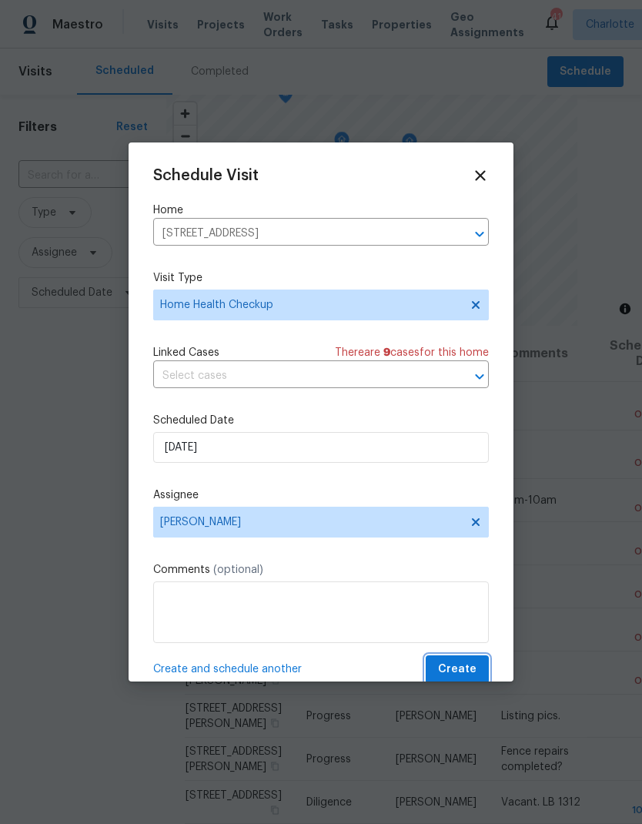
click at [457, 671] on span "Create" at bounding box center [457, 669] width 38 height 19
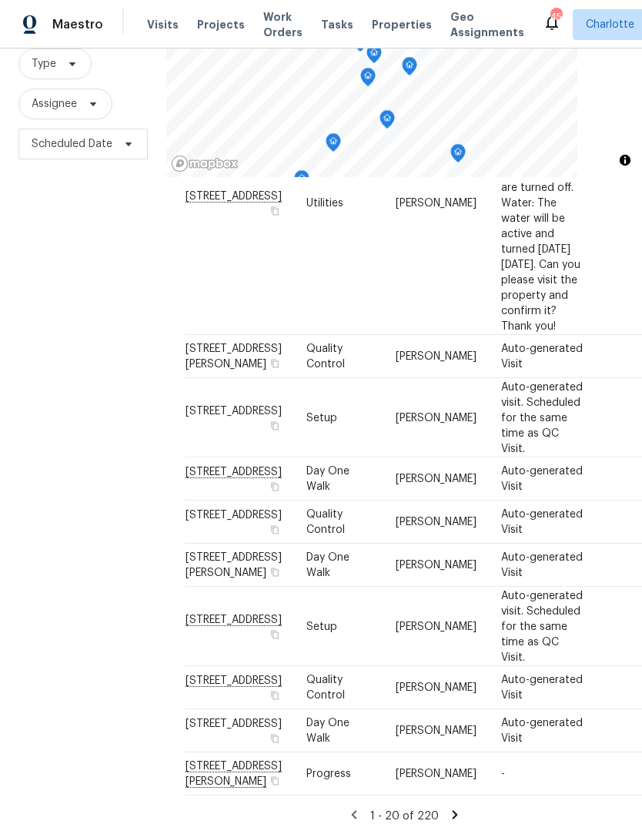
scroll to position [1257, 0]
click at [454, 808] on icon at bounding box center [455, 815] width 14 height 14
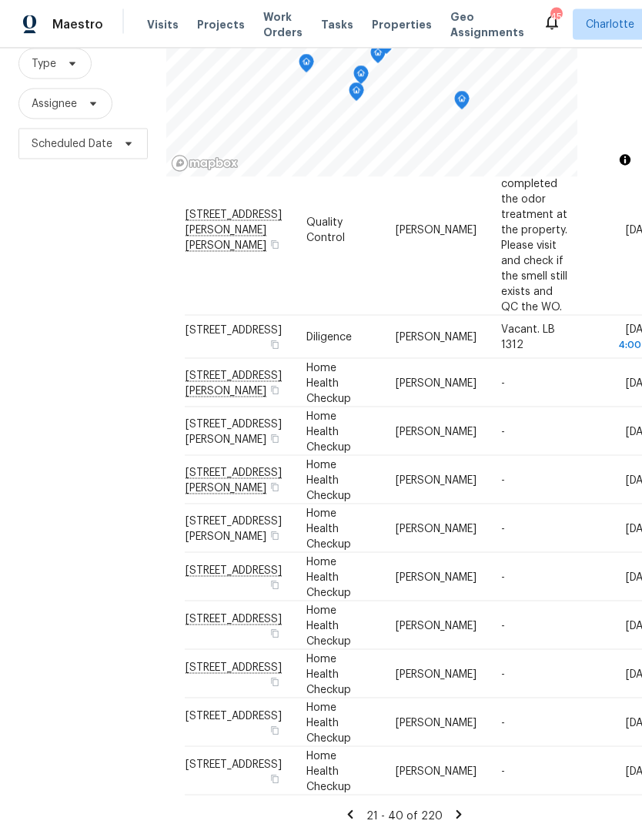
scroll to position [62, 0]
click at [457, 808] on icon at bounding box center [459, 815] width 14 height 14
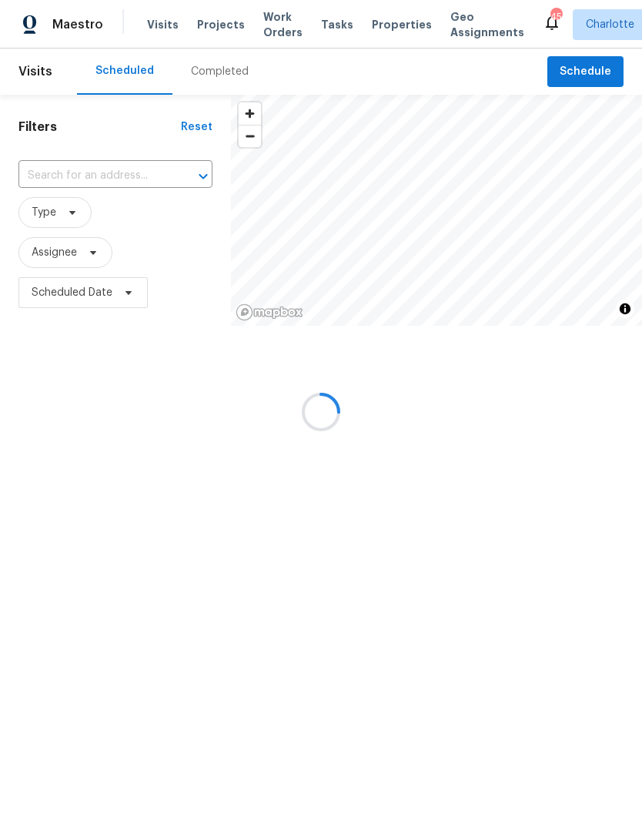
scroll to position [0, 0]
